Goal: Task Accomplishment & Management: Manage account settings

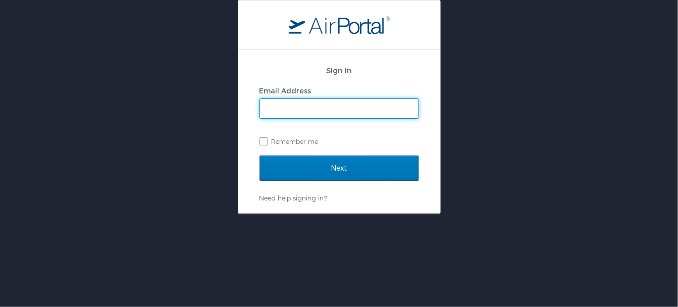
click at [289, 106] on input "Email Address" at bounding box center [339, 108] width 159 height 19
type input "melanie@latech.edu"
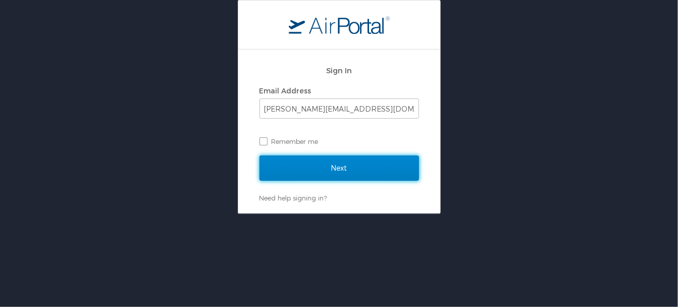
click at [339, 169] on input "Next" at bounding box center [340, 168] width 160 height 25
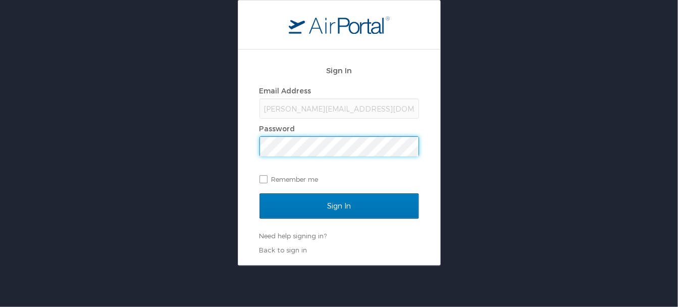
click at [260, 193] on input "Sign In" at bounding box center [340, 205] width 160 height 25
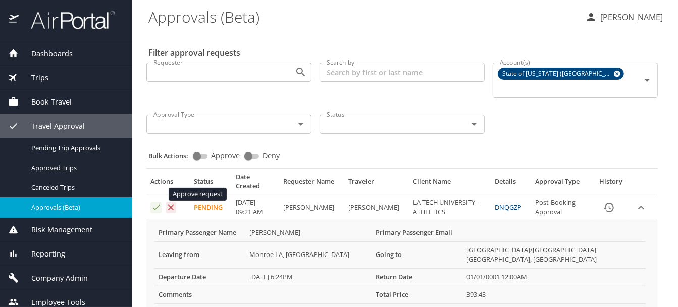
click at [155, 202] on icon "Approval table" at bounding box center [156, 207] width 10 height 10
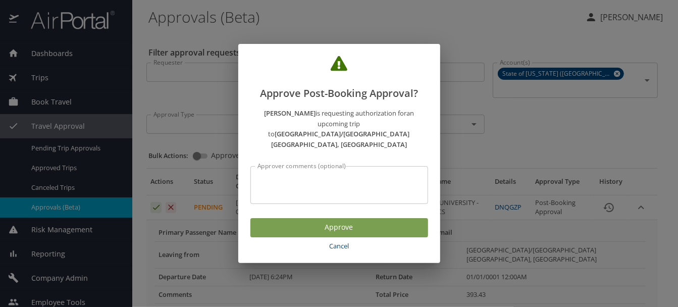
click at [330, 221] on span "Approve" at bounding box center [340, 227] width 162 height 13
